Goal: Information Seeking & Learning: Learn about a topic

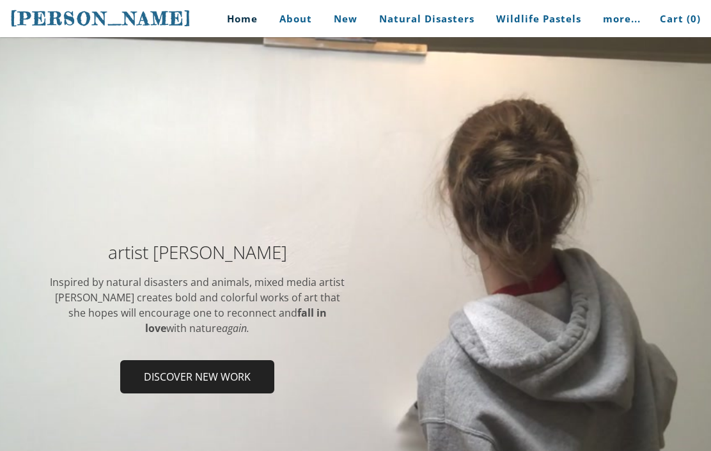
scroll to position [27, 0]
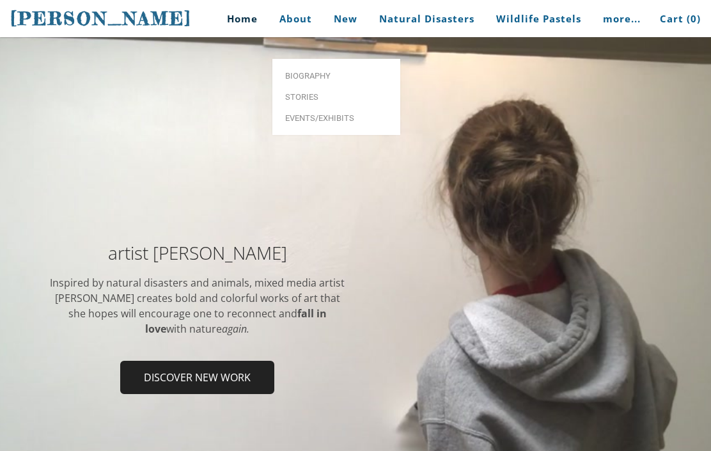
click at [310, 65] on link "Biography" at bounding box center [337, 75] width 128 height 21
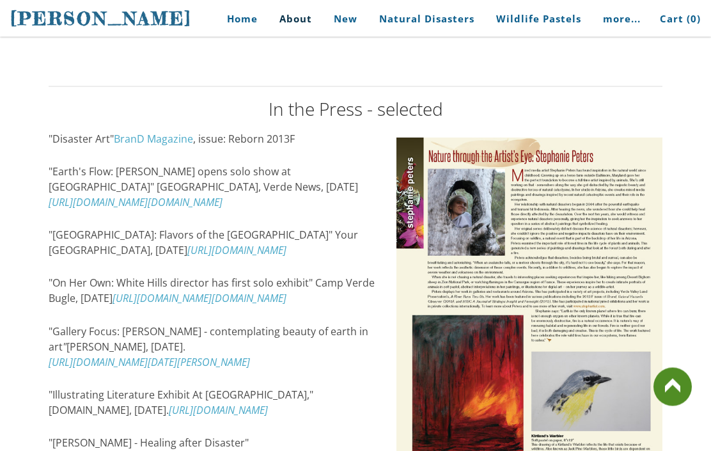
scroll to position [1670, 0]
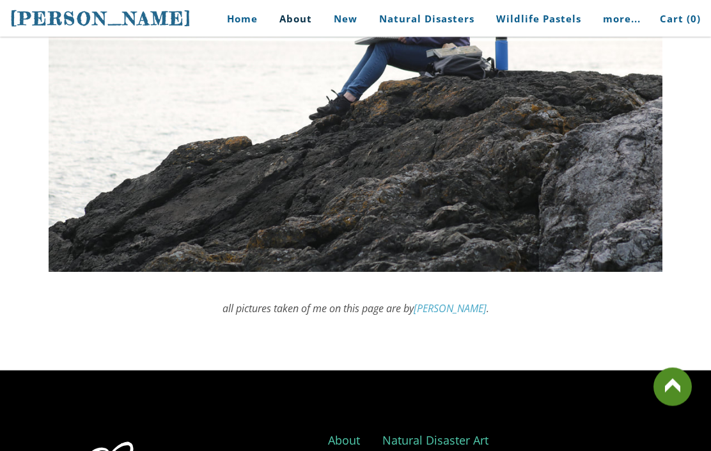
scroll to position [3846, 0]
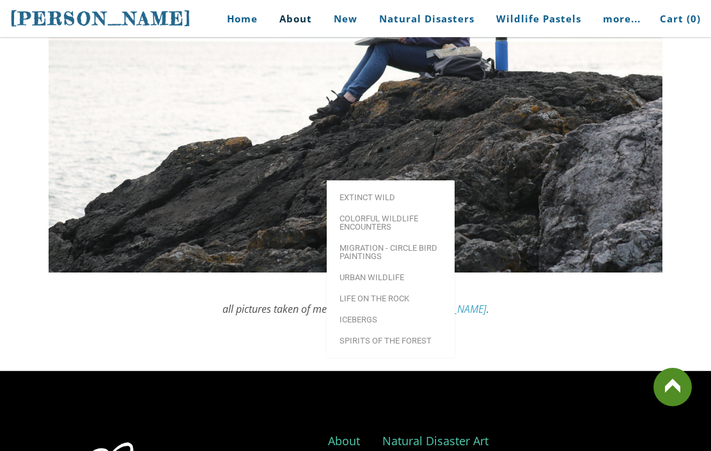
click at [356, 294] on span "Life on the Rock" at bounding box center [391, 298] width 102 height 8
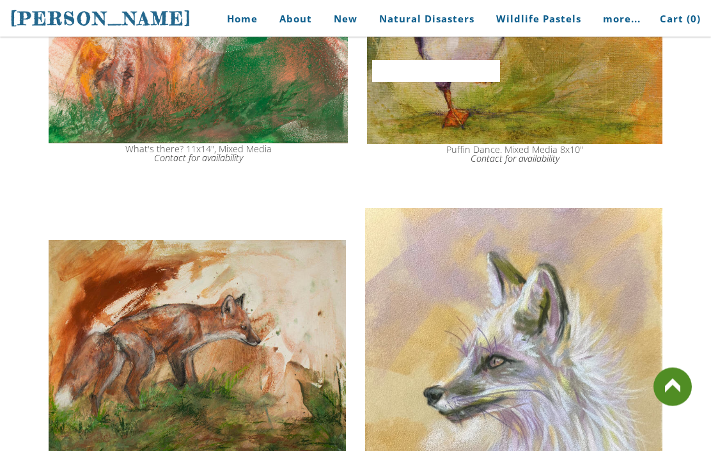
scroll to position [1695, 0]
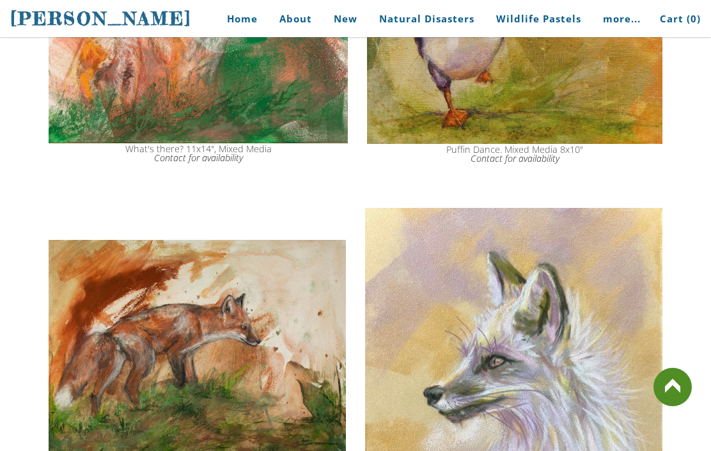
click at [242, 31] on link "Home" at bounding box center [237, 18] width 59 height 29
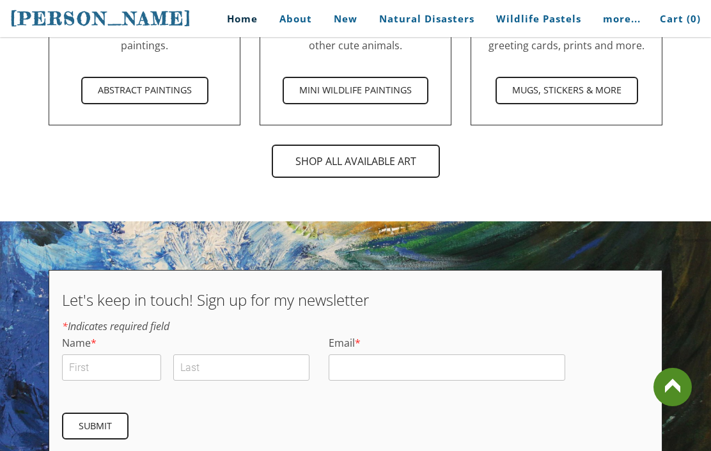
scroll to position [3995, 0]
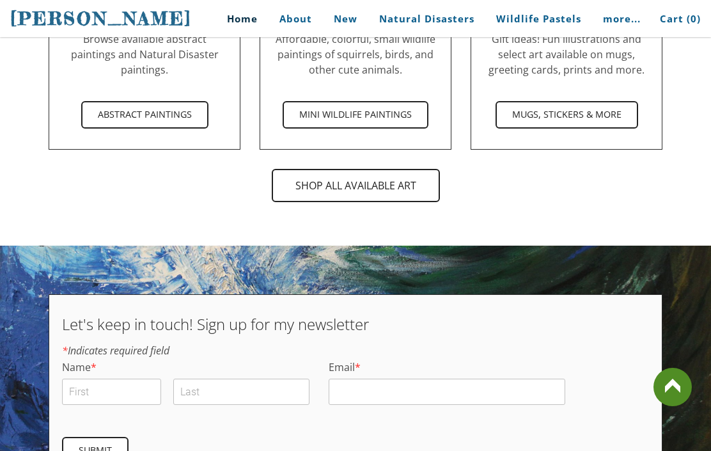
click at [383, 176] on span "shop all available art" at bounding box center [356, 185] width 166 height 31
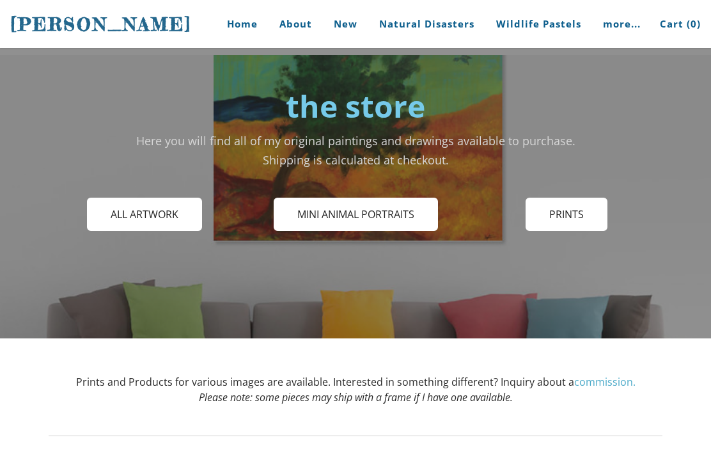
click at [134, 220] on span "All Artwork" at bounding box center [144, 214] width 113 height 31
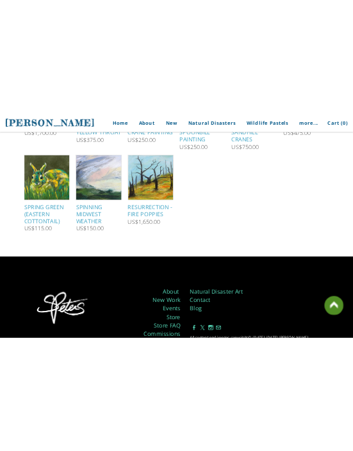
scroll to position [3183, 0]
